Goal: Task Accomplishment & Management: Complete application form

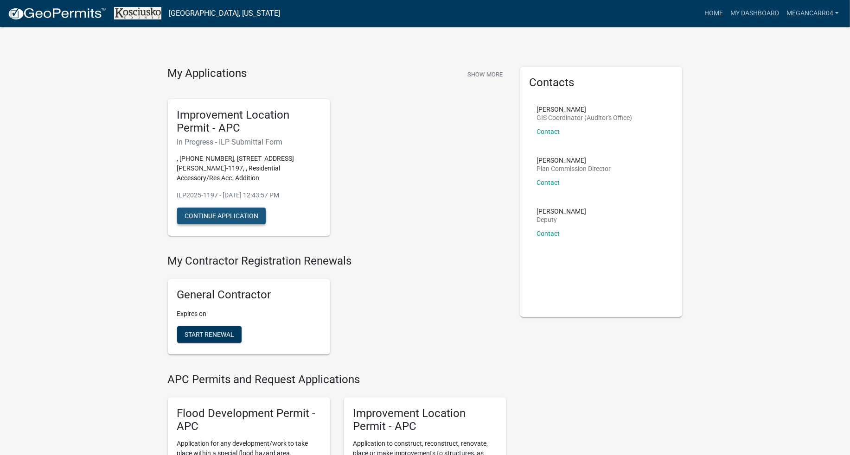
click at [230, 221] on button "Continue Application" at bounding box center [221, 216] width 89 height 17
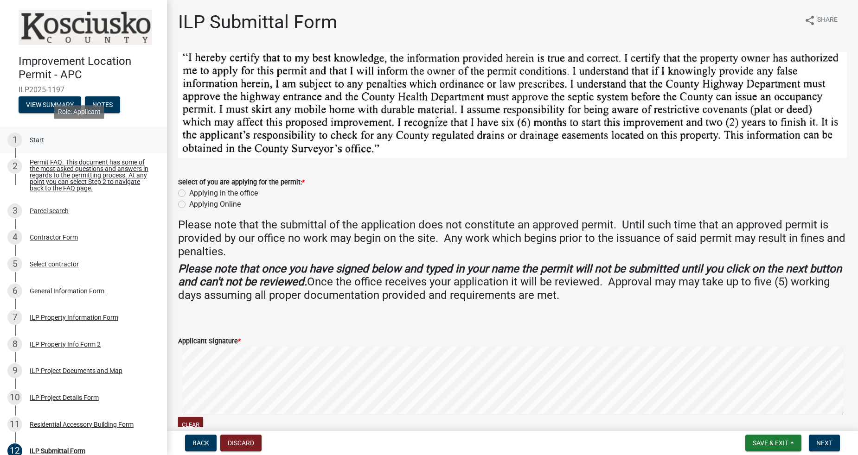
click at [37, 138] on div "Start" at bounding box center [37, 140] width 14 height 6
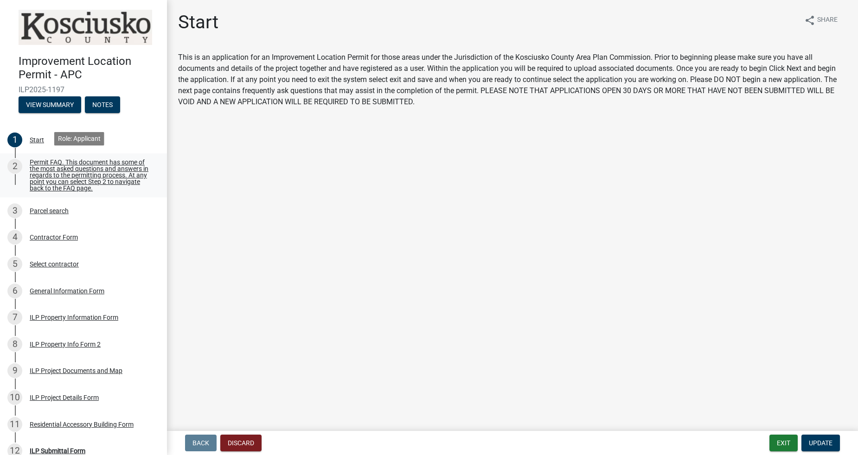
click at [49, 174] on div "Permit FAQ. This document has some of the most asked questions and answers in r…" at bounding box center [91, 175] width 122 height 32
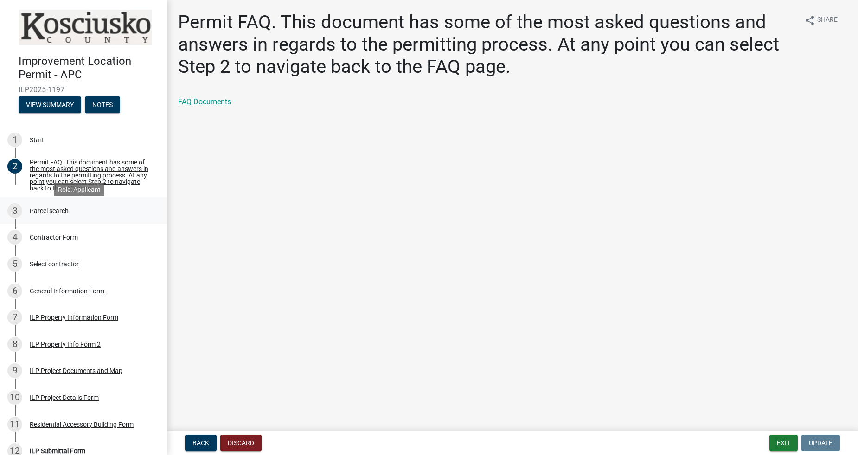
click at [49, 213] on div "Parcel search" at bounding box center [49, 211] width 39 height 6
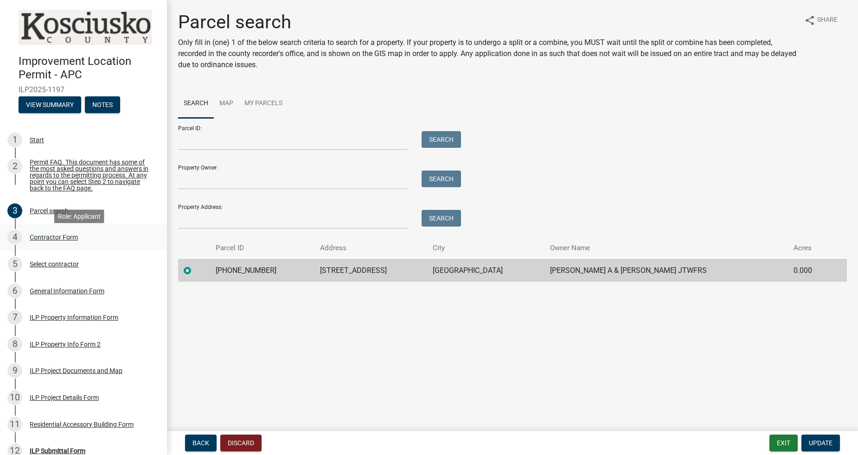
click at [60, 241] on div "Contractor Form" at bounding box center [54, 237] width 48 height 6
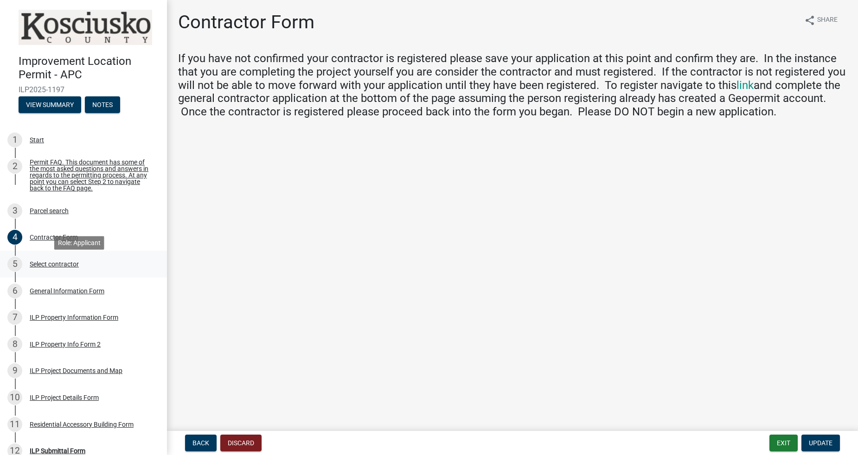
click at [62, 268] on div "Select contractor" at bounding box center [54, 264] width 49 height 6
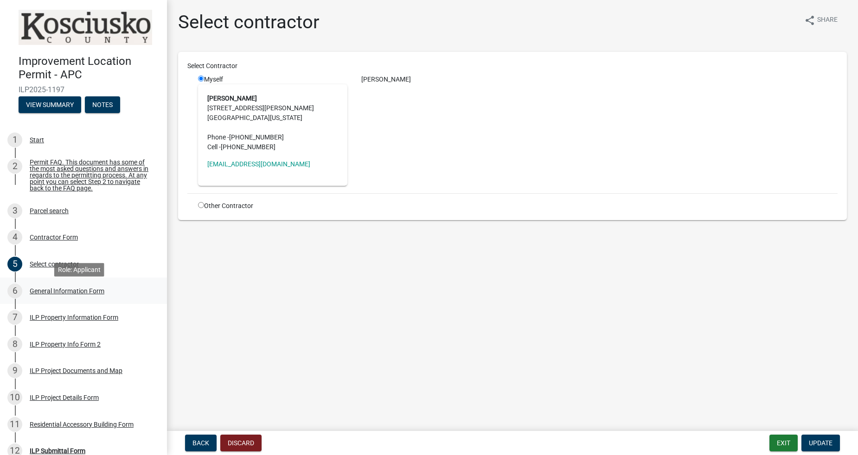
click at [51, 292] on div "General Information Form" at bounding box center [67, 291] width 75 height 6
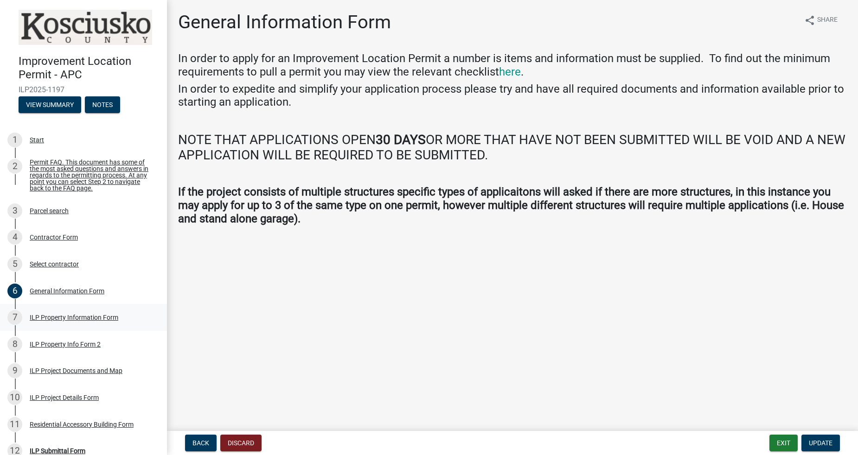
click at [48, 321] on div "ILP Property Information Form" at bounding box center [74, 317] width 89 height 6
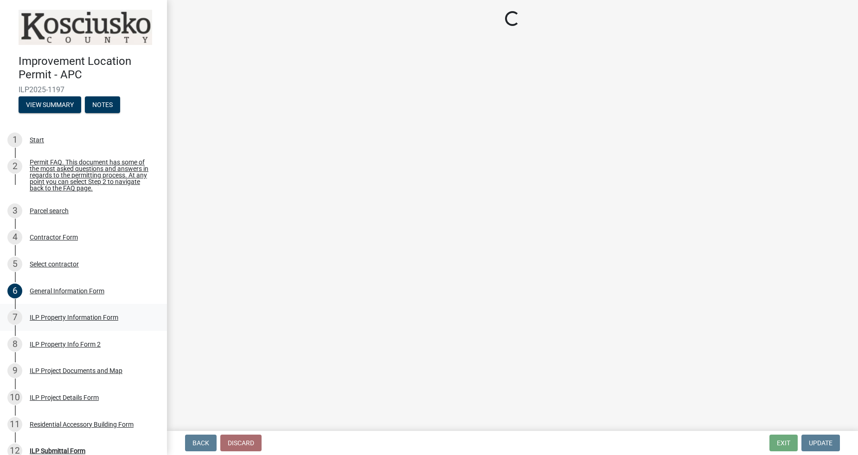
select select "adf60358-013e-4c9f-9dad-09561f394e7b"
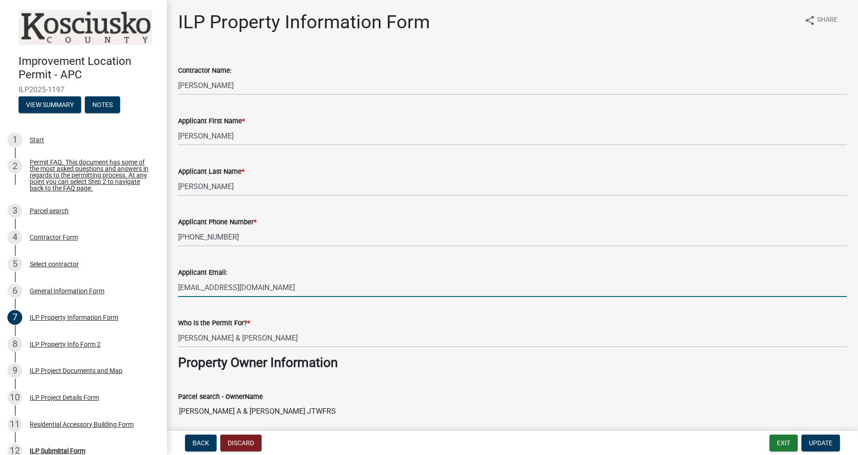
drag, startPoint x: 288, startPoint y: 289, endPoint x: 185, endPoint y: 285, distance: 103.0
click at [185, 285] on input "[EMAIL_ADDRESS][DOMAIN_NAME]" at bounding box center [512, 287] width 669 height 19
type input "w"
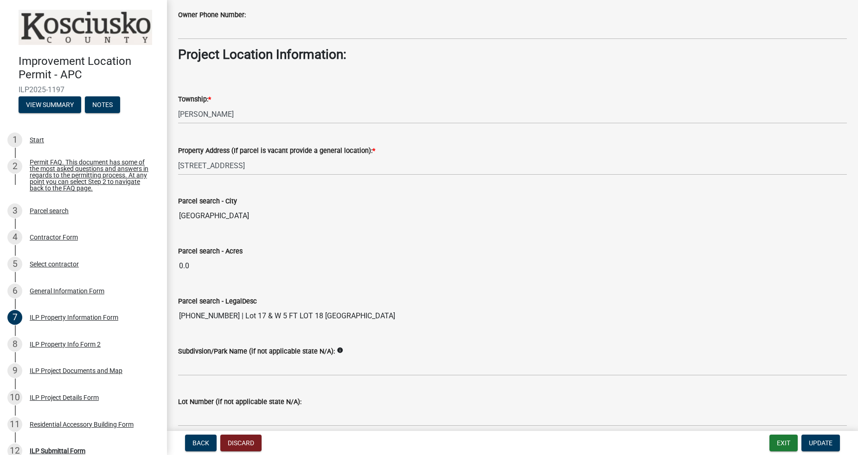
scroll to position [674, 0]
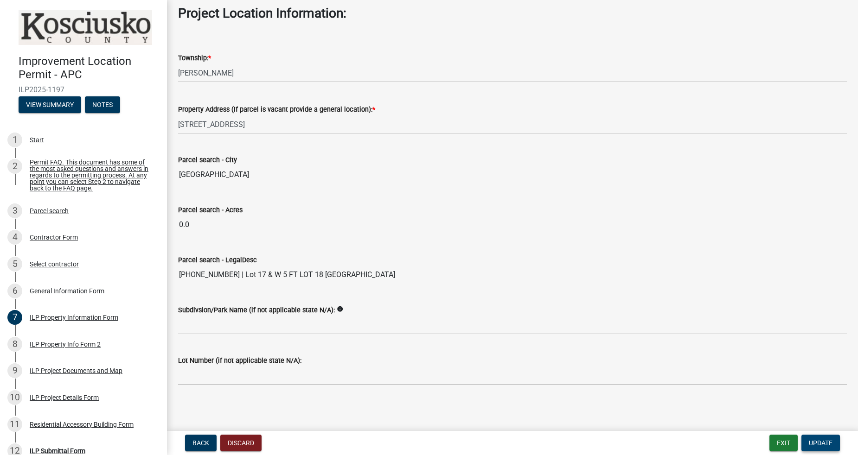
type input "[EMAIL_ADDRESS][DOMAIN_NAME]"
click at [814, 443] on span "Update" at bounding box center [821, 443] width 24 height 7
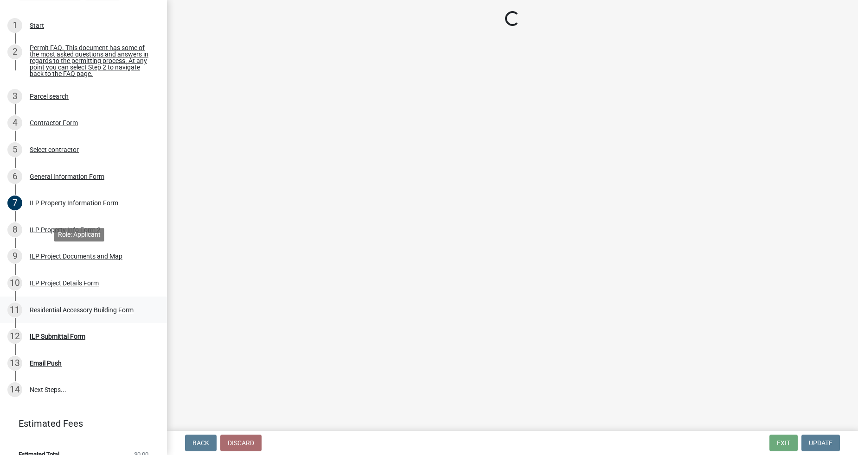
scroll to position [132, 0]
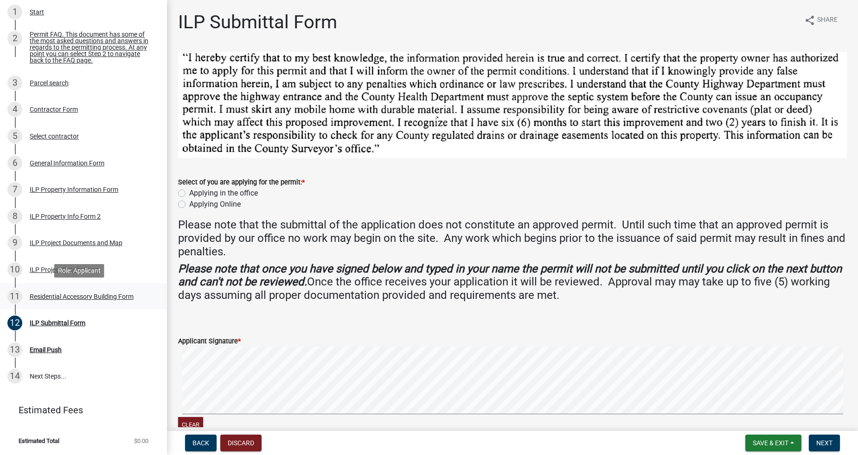
click at [45, 297] on div "Residential Accessory Building Form" at bounding box center [82, 297] width 104 height 6
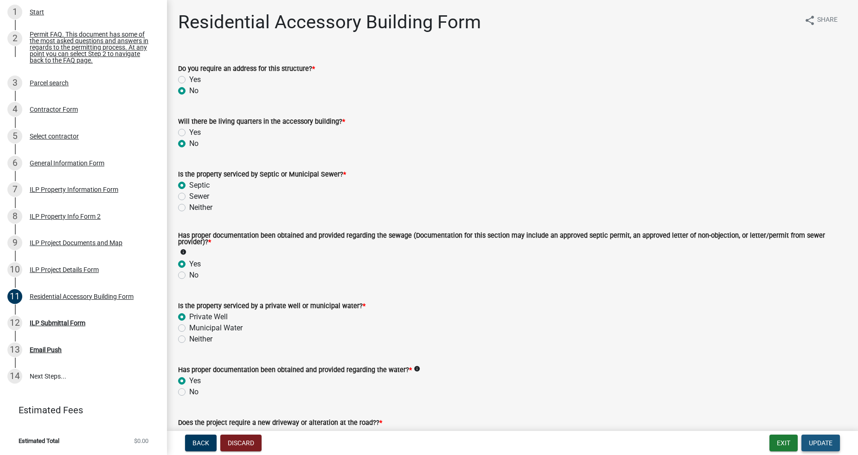
click at [814, 441] on span "Update" at bounding box center [821, 443] width 24 height 7
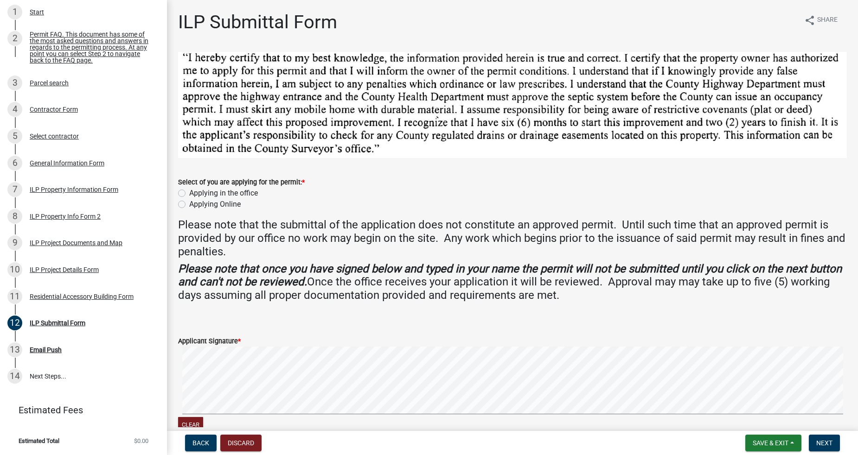
click at [199, 200] on label "Applying Online" at bounding box center [214, 204] width 51 height 11
click at [195, 200] on input "Applying Online" at bounding box center [192, 202] width 6 height 6
radio input "true"
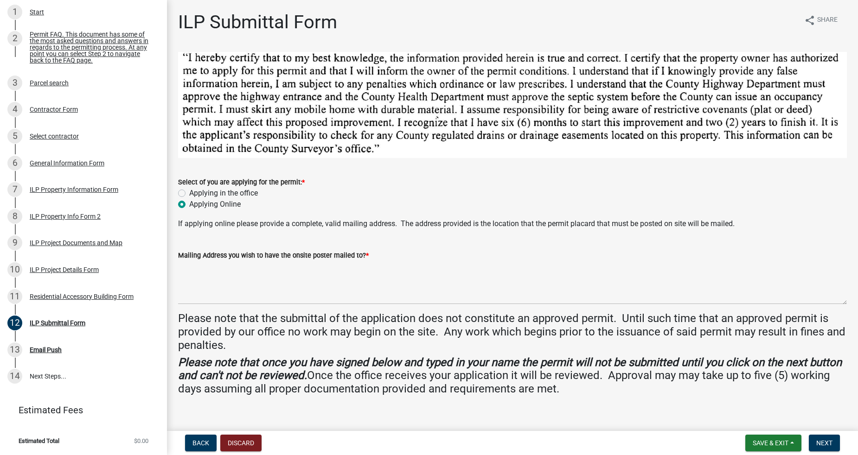
click at [232, 193] on label "Applying in the office" at bounding box center [223, 193] width 69 height 11
click at [195, 193] on input "Applying in the office" at bounding box center [192, 191] width 6 height 6
radio input "true"
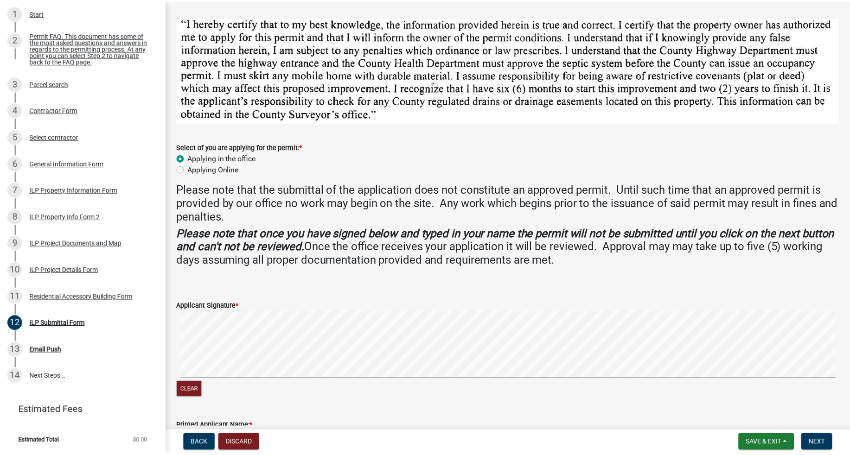
scroll to position [0, 0]
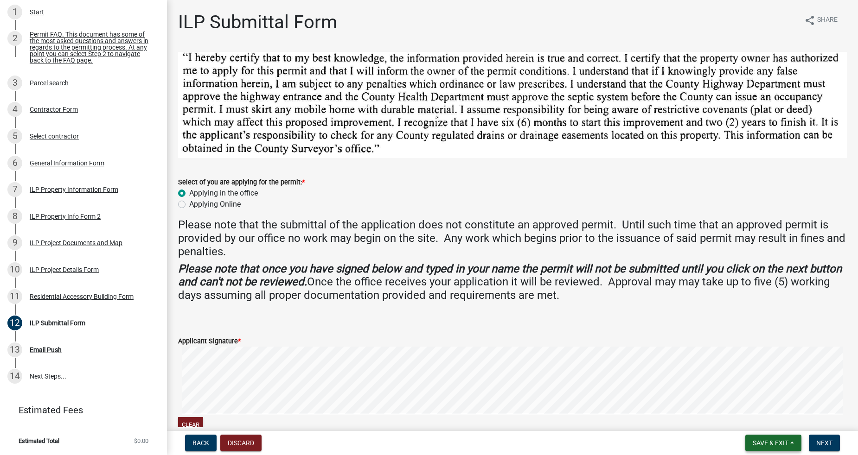
click at [767, 441] on span "Save & Exit" at bounding box center [771, 443] width 36 height 7
click at [764, 419] on button "Save & Exit" at bounding box center [764, 419] width 74 height 22
